Goal: Understand process/instructions: Learn how to perform a task or action

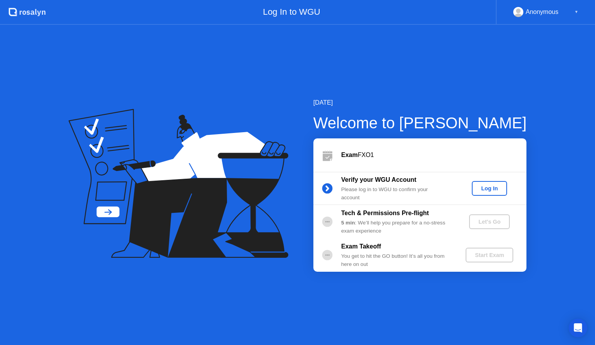
click at [496, 193] on button "Log In" at bounding box center [489, 188] width 35 height 15
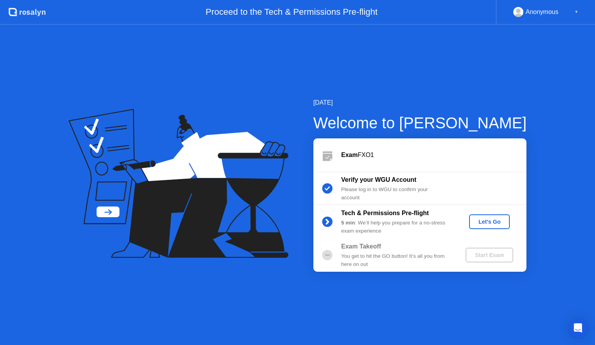
click at [484, 218] on div "Let's Go" at bounding box center [489, 221] width 34 height 6
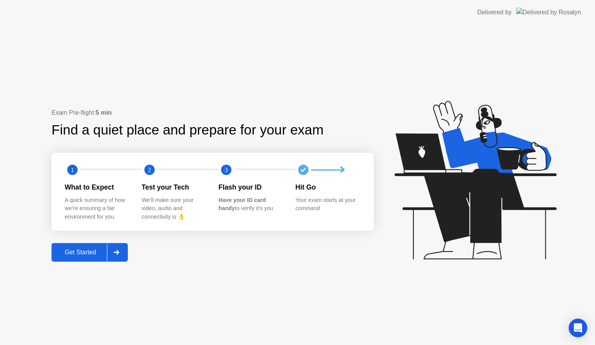
click at [86, 255] on div "Get Started" at bounding box center [80, 252] width 53 height 7
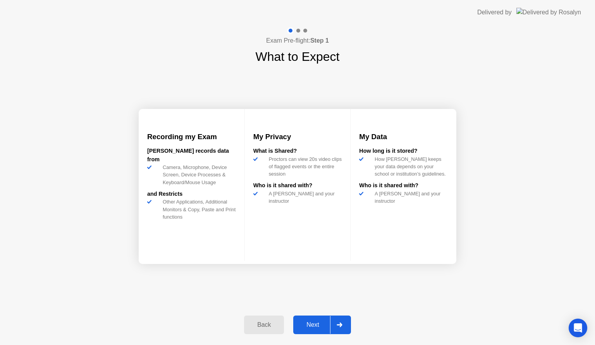
click at [313, 321] on div "Next" at bounding box center [313, 324] width 34 height 7
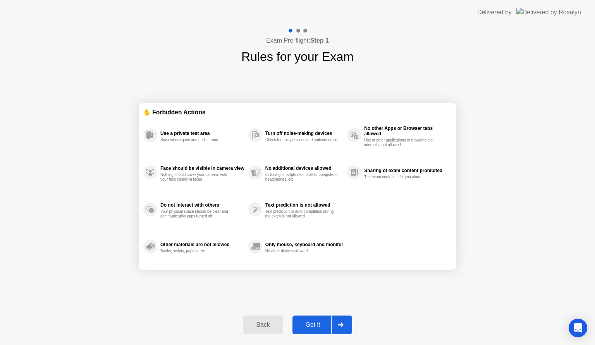
click at [313, 323] on div "Got it" at bounding box center [313, 324] width 36 height 7
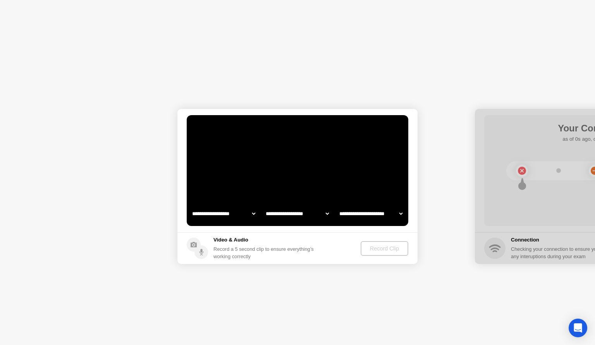
select select "**********"
select select "*******"
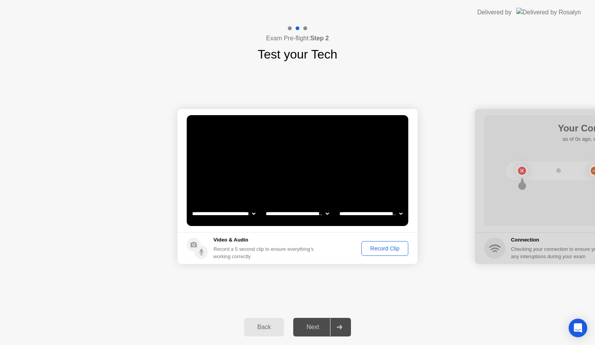
click at [380, 247] on div "Record Clip" at bounding box center [384, 248] width 41 height 6
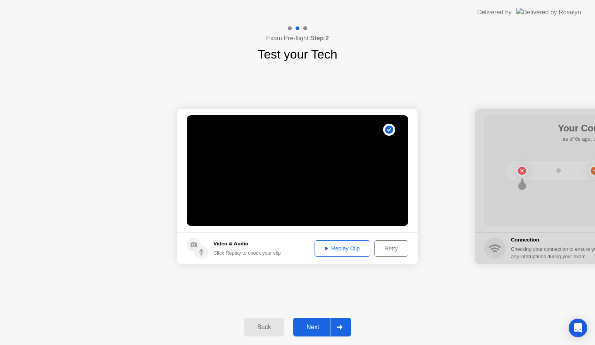
click at [342, 248] on div "Replay Clip" at bounding box center [342, 248] width 50 height 6
click at [316, 324] on div "Next" at bounding box center [313, 326] width 34 height 7
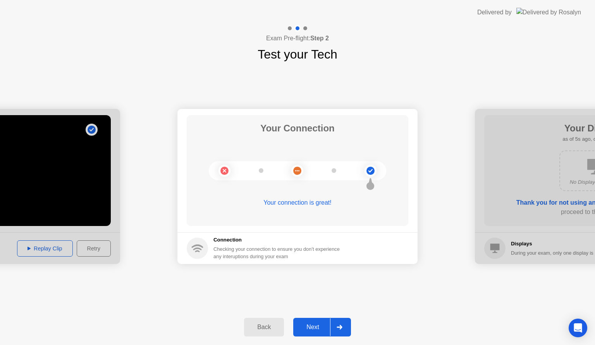
click at [310, 323] on div "Next" at bounding box center [313, 326] width 34 height 7
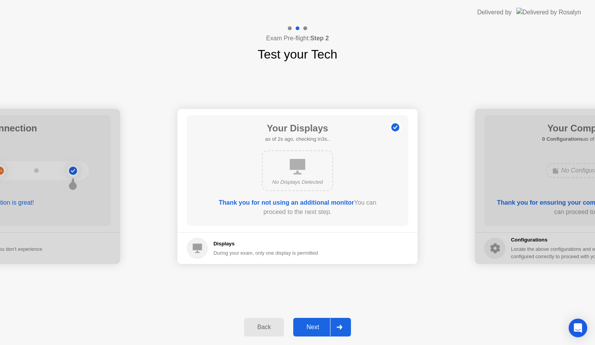
click at [318, 323] on div "Next" at bounding box center [313, 326] width 34 height 7
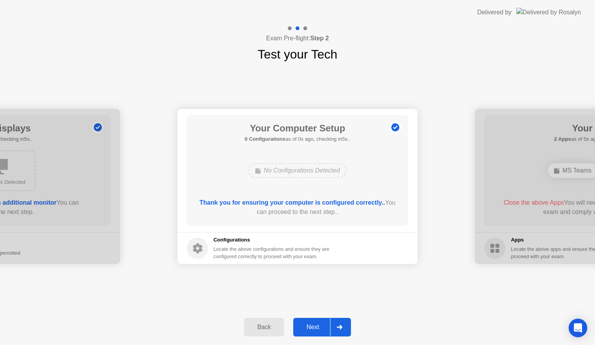
click at [312, 329] on div "Next" at bounding box center [313, 326] width 34 height 7
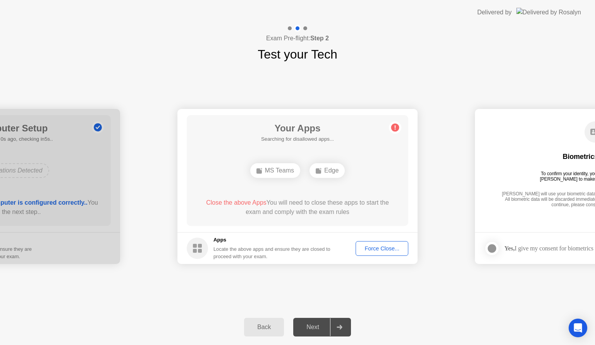
click at [370, 246] on div "Force Close..." at bounding box center [381, 248] width 47 height 6
click at [367, 249] on div "Force Close..." at bounding box center [381, 248] width 47 height 6
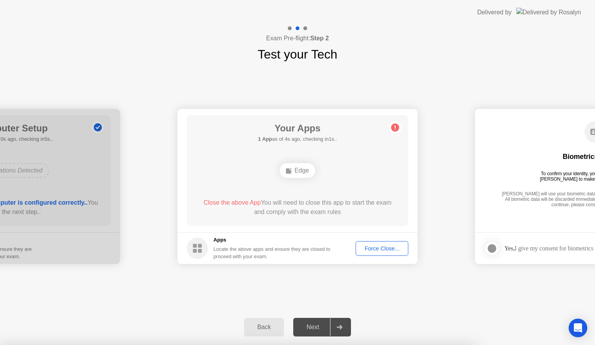
click at [420, 299] on div "**********" at bounding box center [297, 187] width 595 height 246
click at [372, 248] on div "Force Close..." at bounding box center [381, 248] width 47 height 6
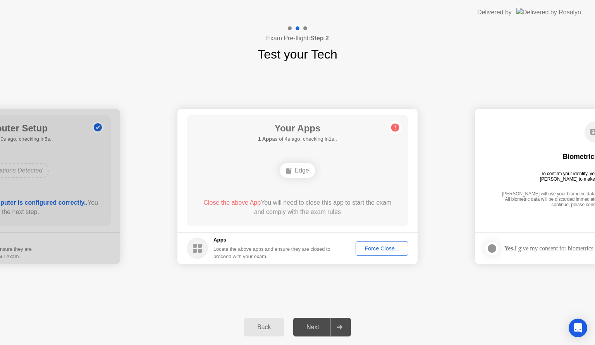
click at [421, 284] on div "**********" at bounding box center [297, 187] width 595 height 246
click at [306, 172] on div "Edge" at bounding box center [297, 170] width 35 height 15
click at [373, 246] on div "Force Close..." at bounding box center [381, 248] width 47 height 6
click at [261, 329] on div "Back" at bounding box center [263, 326] width 35 height 7
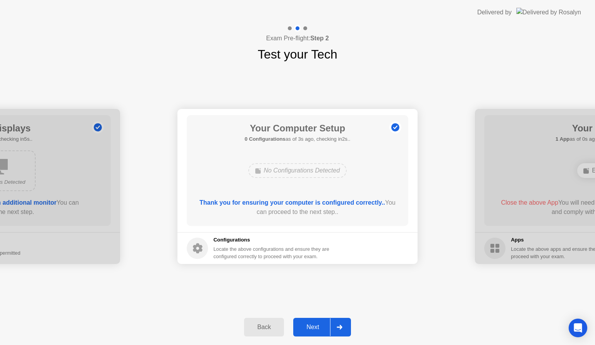
click at [316, 327] on div "Next" at bounding box center [313, 326] width 34 height 7
